Goal: Task Accomplishment & Management: Manage account settings

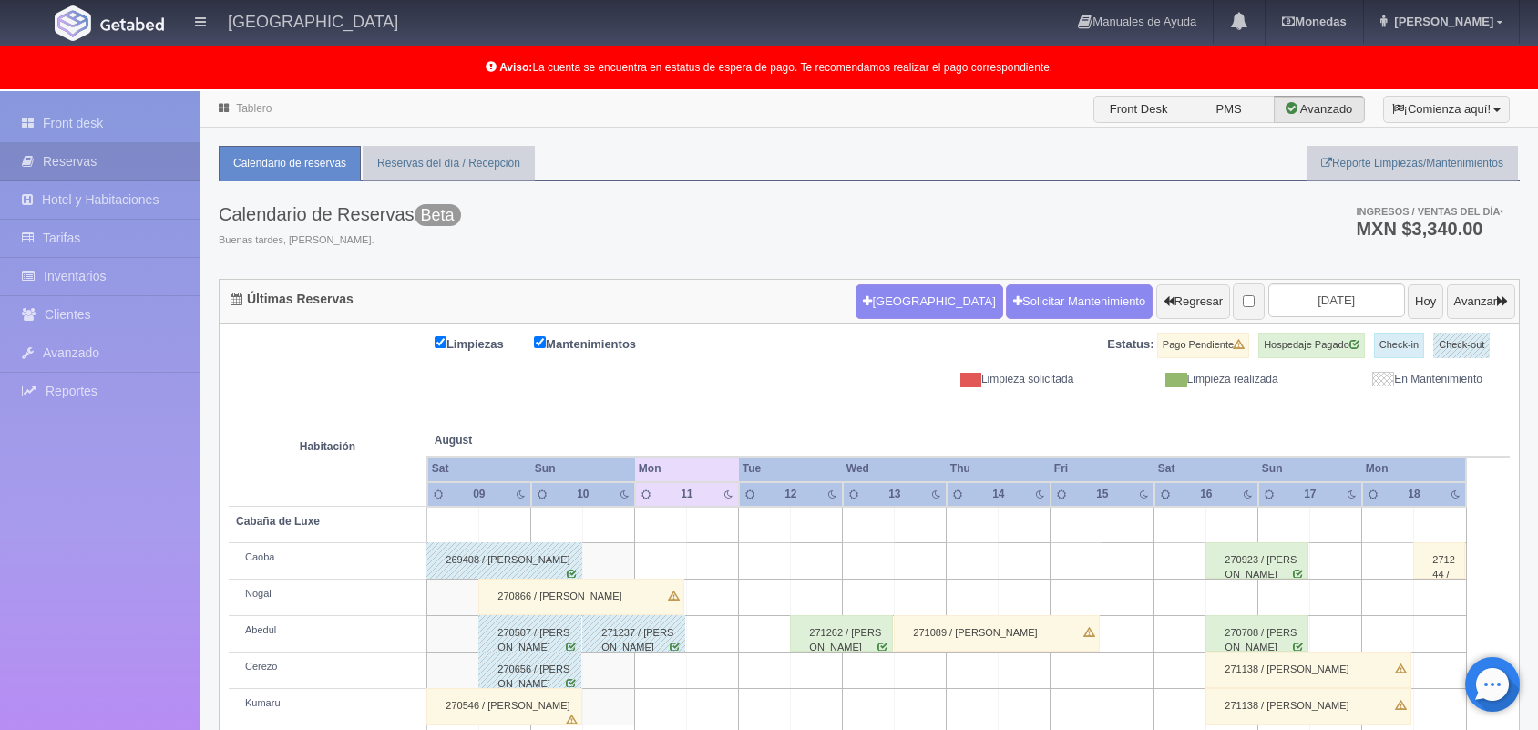
scroll to position [253, 0]
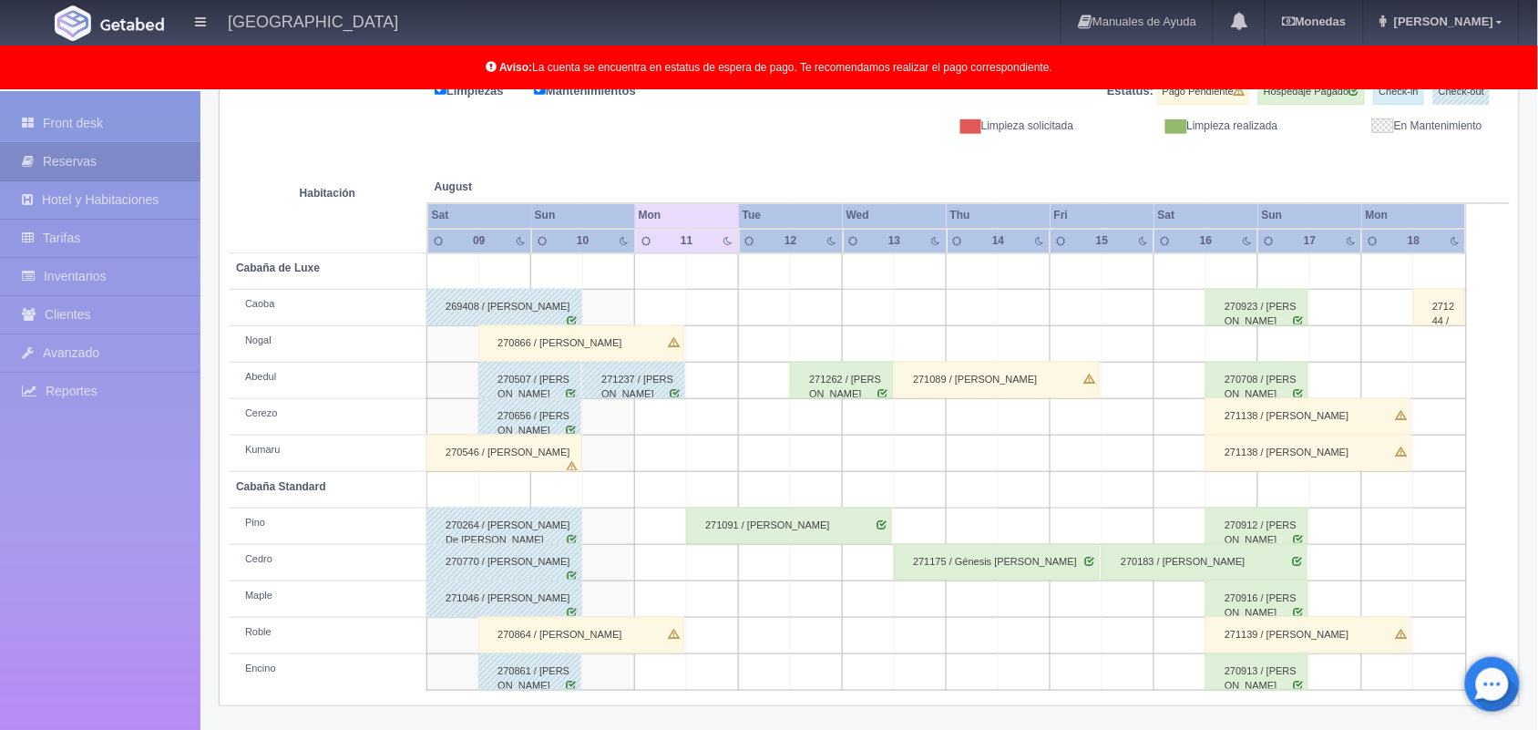
click at [870, 370] on div "271262 / [PERSON_NAME]" at bounding box center [841, 380] width 103 height 36
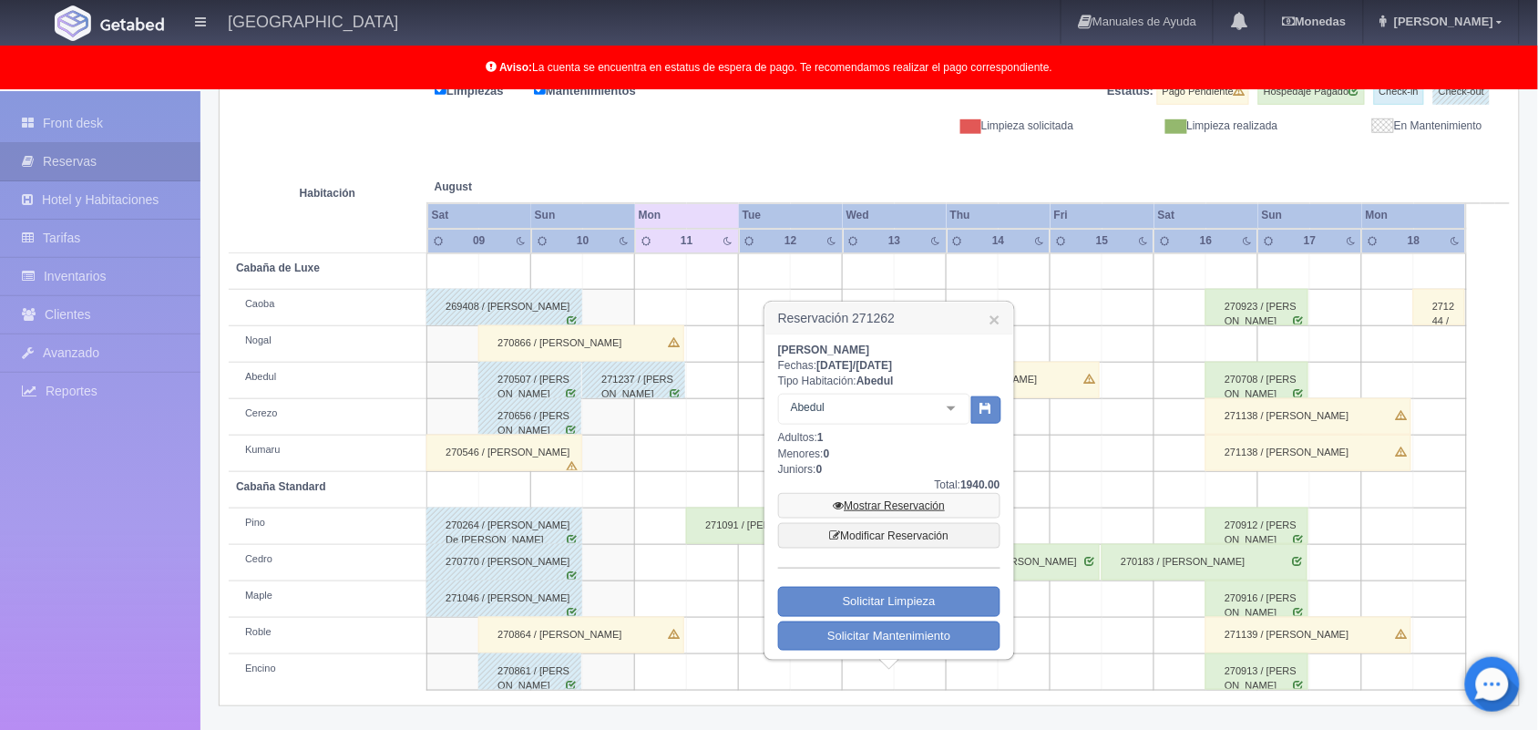
click at [885, 499] on link "Mostrar Reservación" at bounding box center [889, 506] width 222 height 26
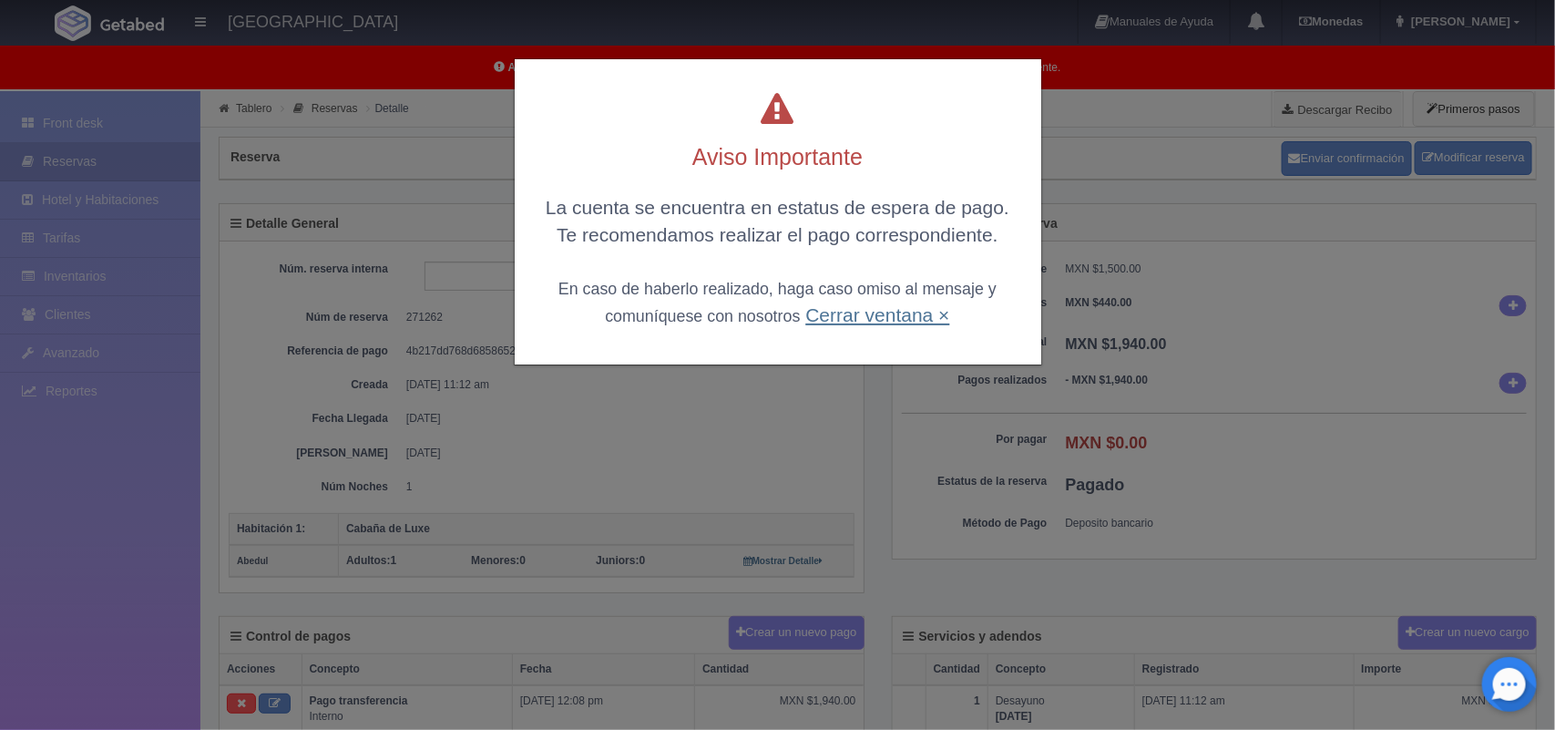
click at [898, 311] on link "Cerrar ventana ×" at bounding box center [877, 314] width 144 height 21
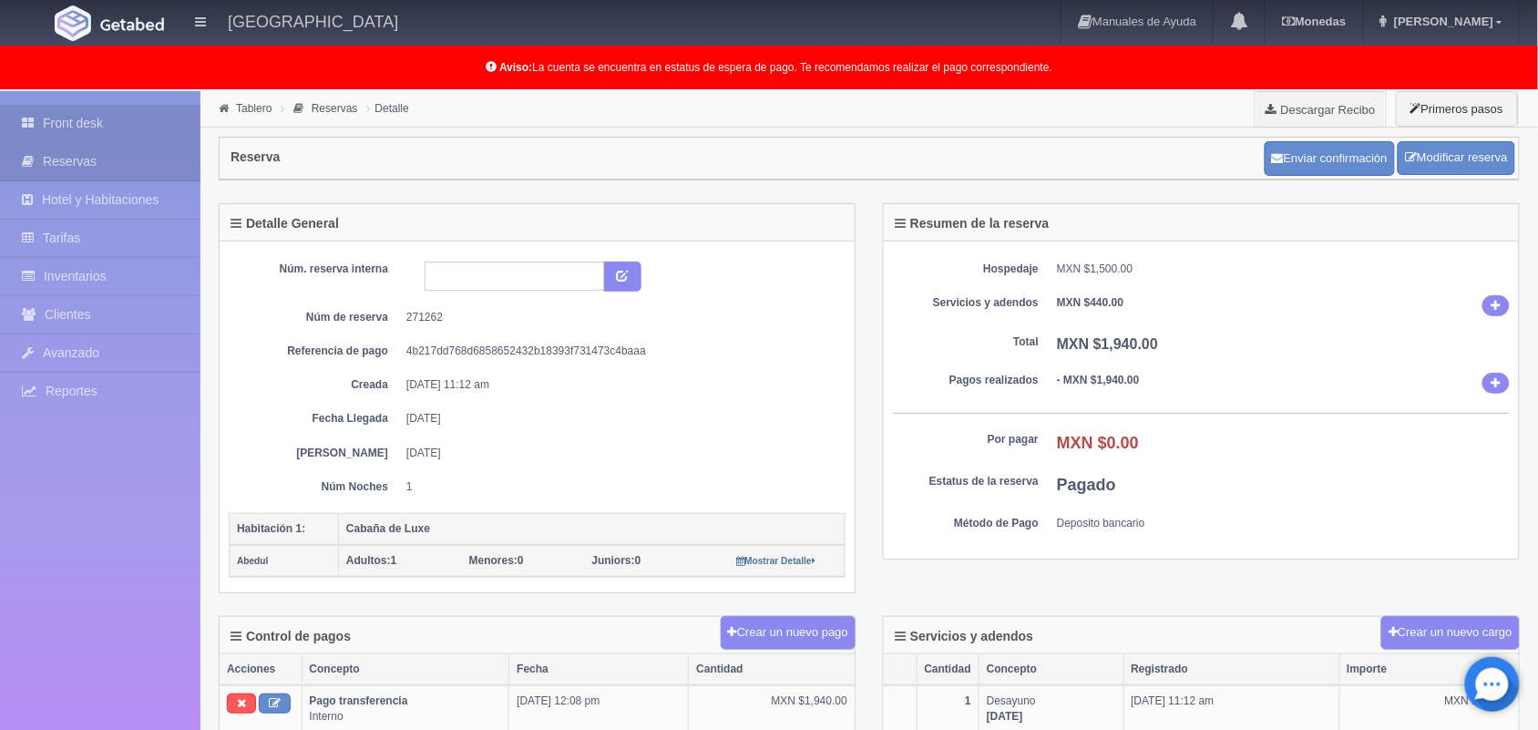
click at [79, 111] on link "Front desk" at bounding box center [100, 123] width 200 height 37
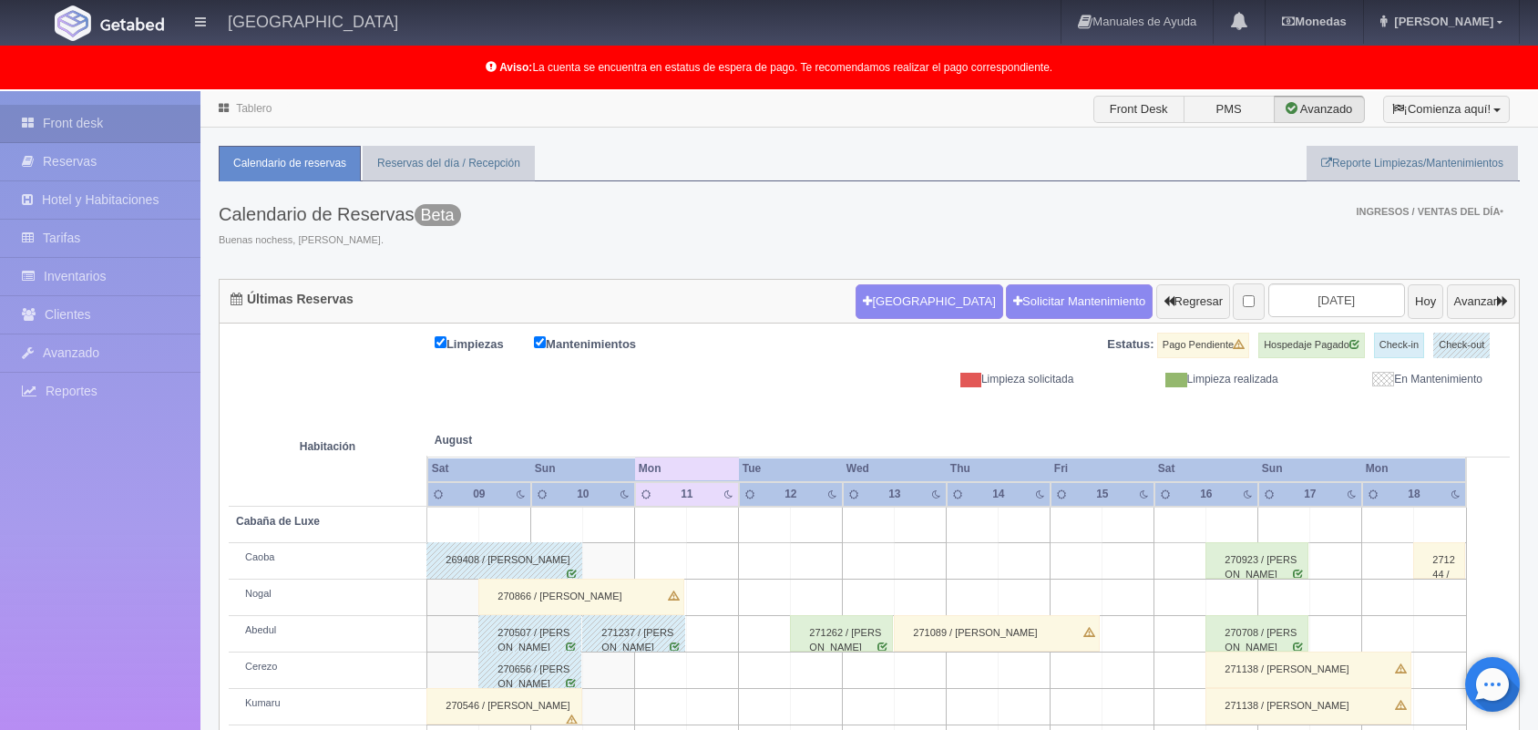
scroll to position [252, 0]
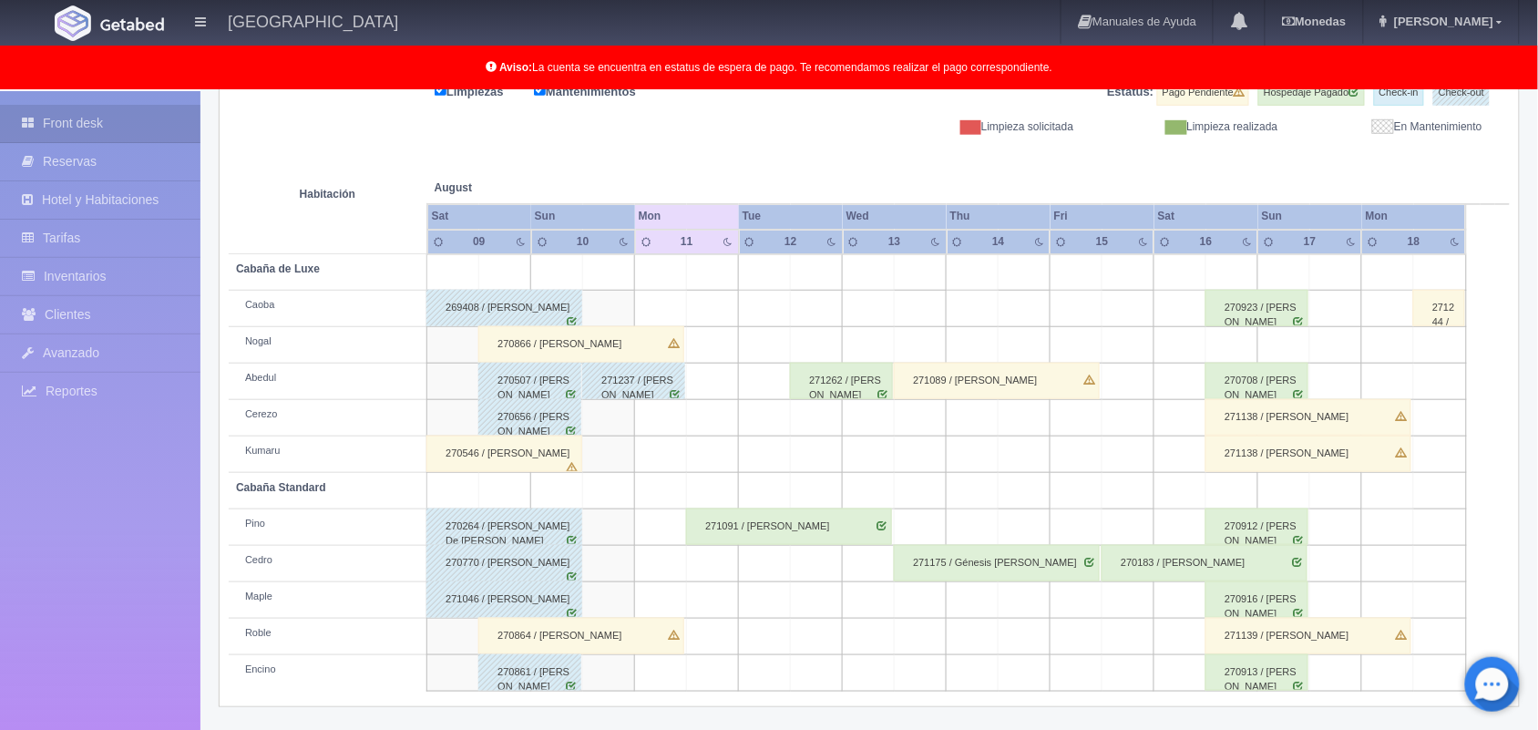
click at [863, 361] on td at bounding box center [869, 345] width 52 height 36
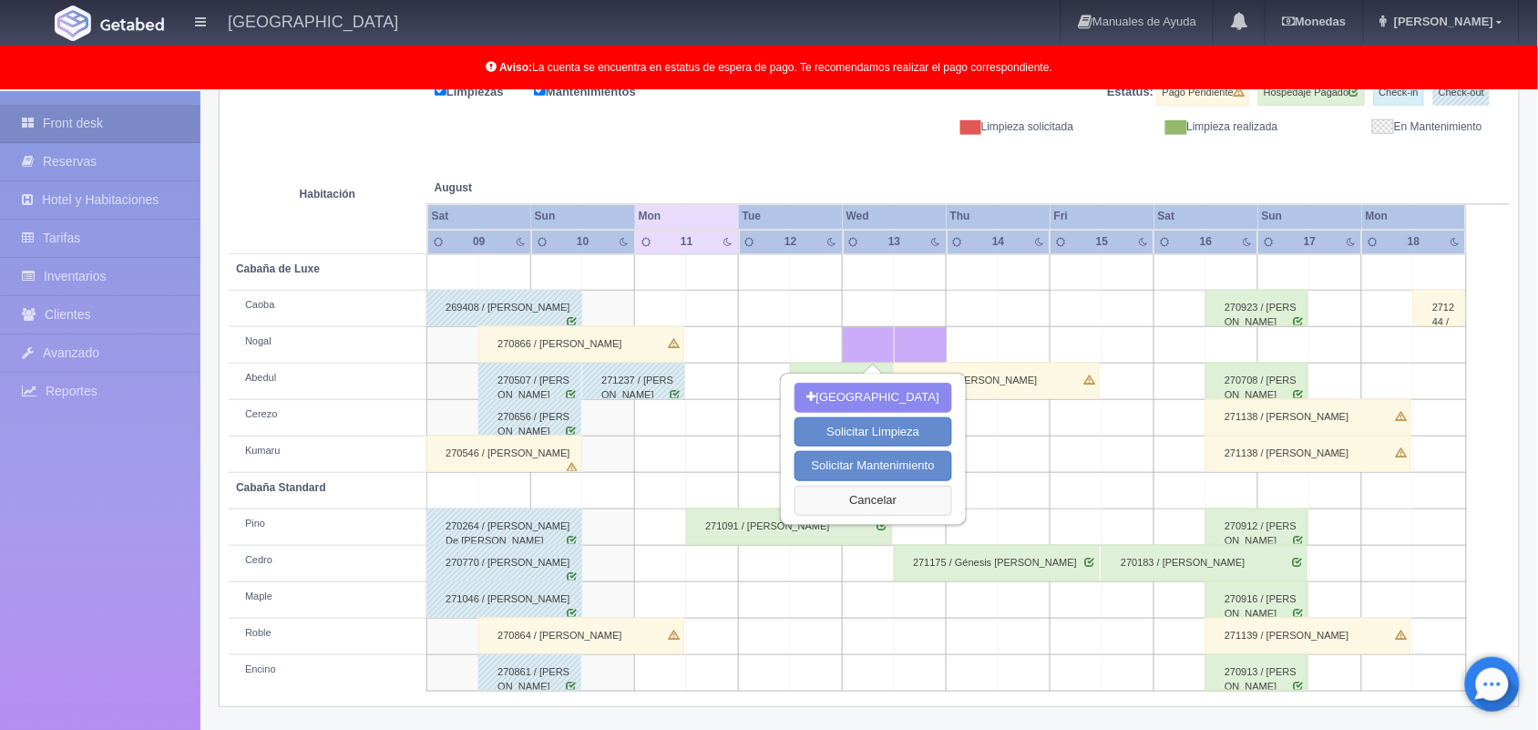
click at [903, 492] on button "Cancelar" at bounding box center [873, 501] width 158 height 30
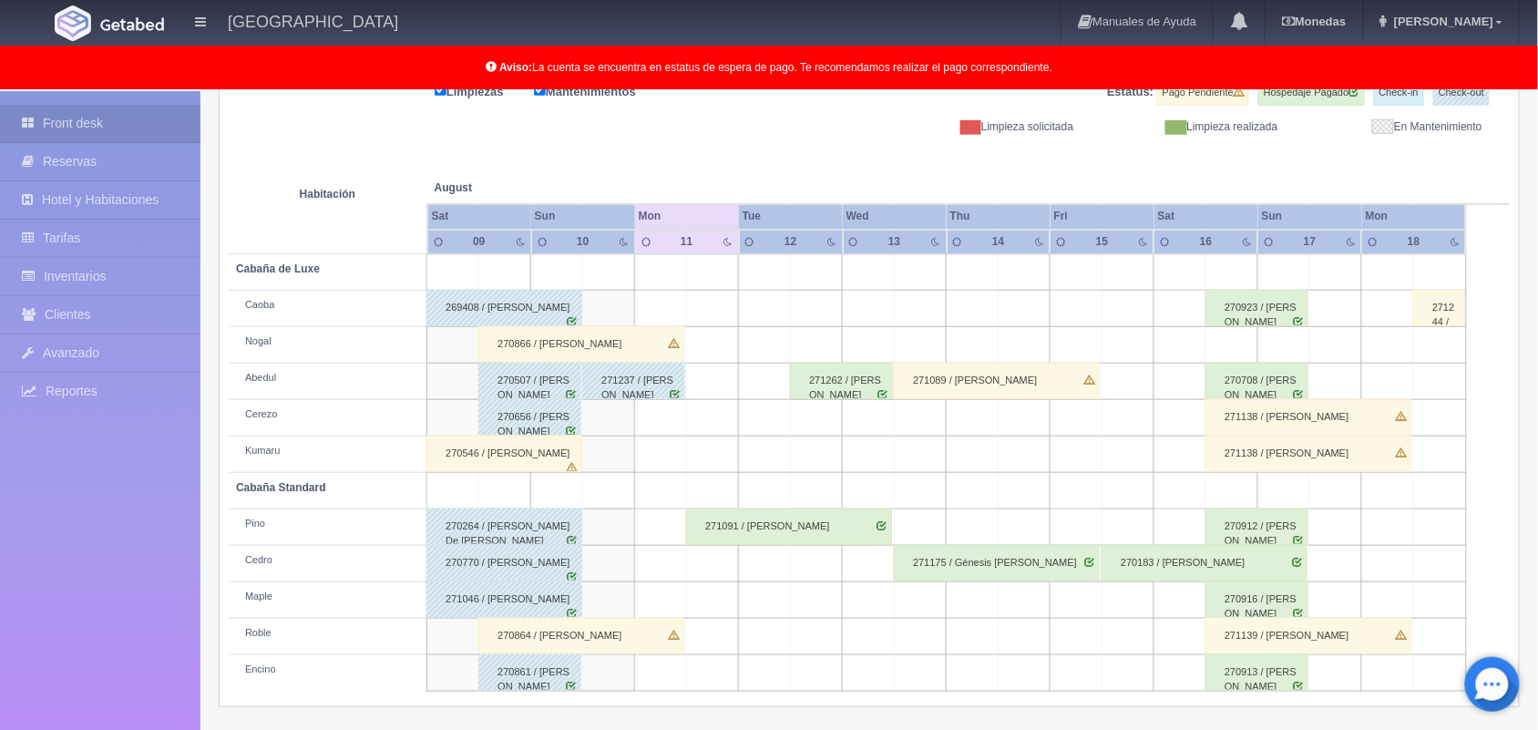
click at [850, 381] on div "271262 / [PERSON_NAME]" at bounding box center [841, 381] width 103 height 36
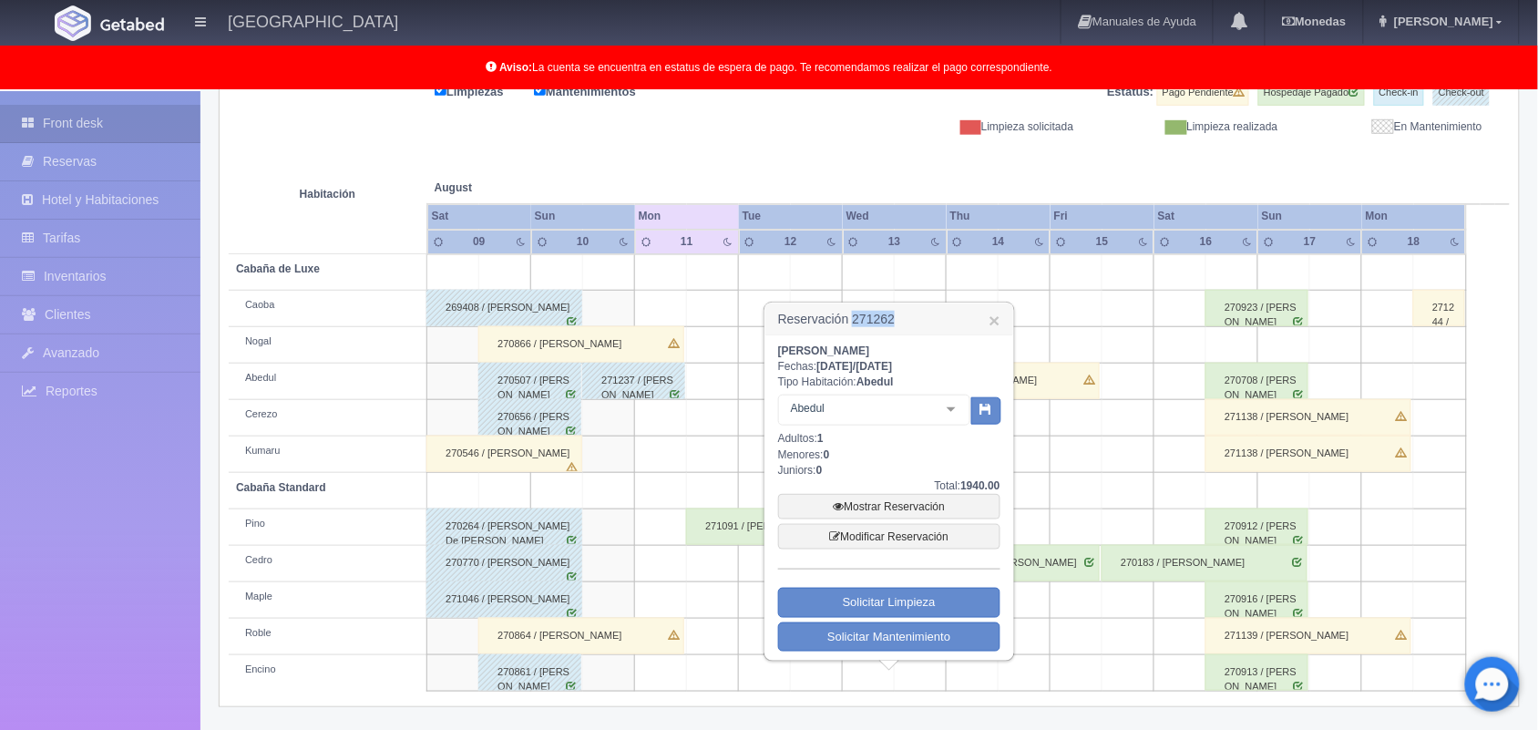
drag, startPoint x: 893, startPoint y: 316, endPoint x: 853, endPoint y: 320, distance: 40.3
click at [853, 320] on h3 "Reservación 271262 ×" at bounding box center [889, 319] width 248 height 32
copy h3 "271262"
click at [991, 317] on link "×" at bounding box center [994, 320] width 11 height 19
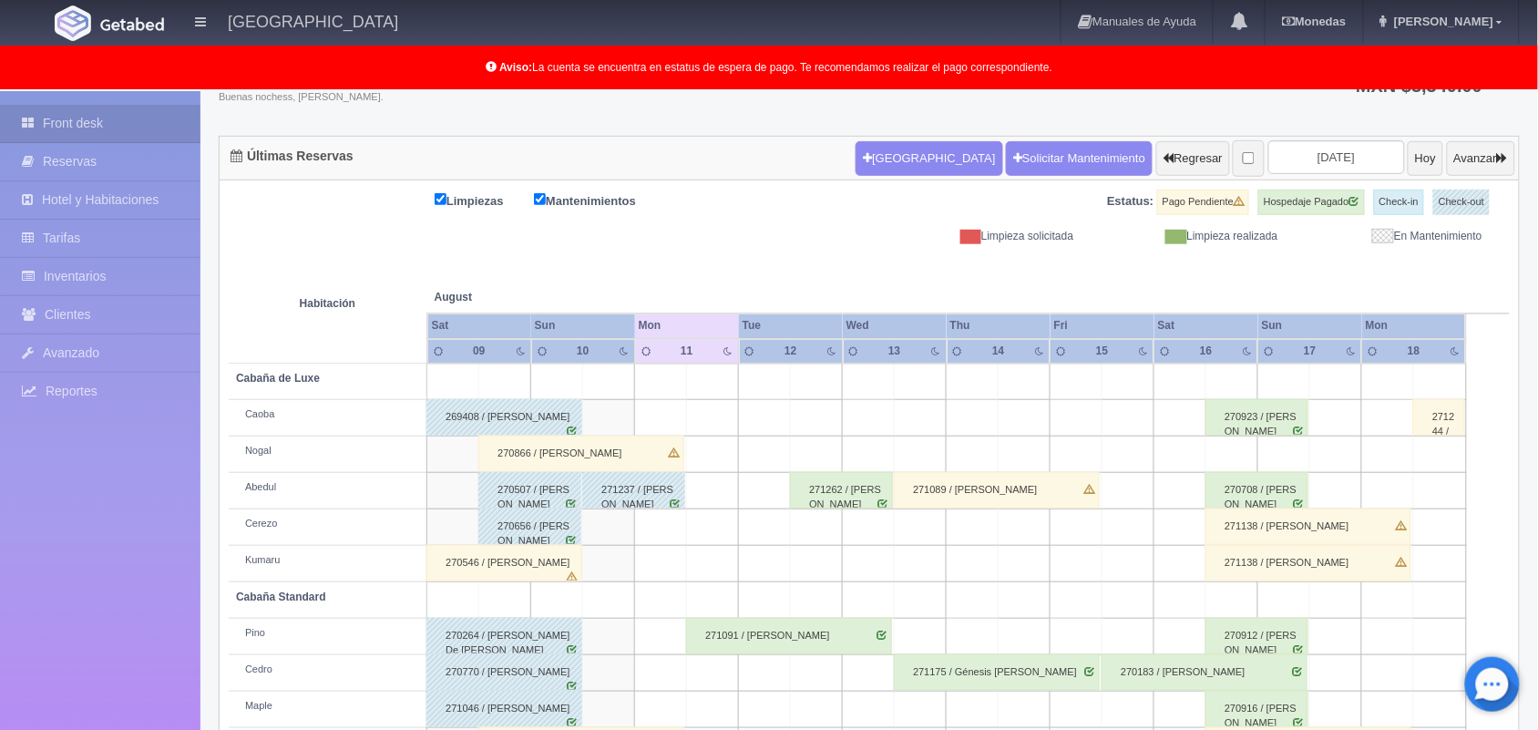
scroll to position [253, 0]
